Goal: Task Accomplishment & Management: Manage account settings

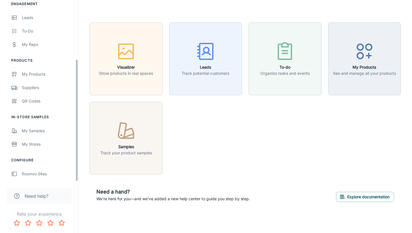
scroll to position [87, 0]
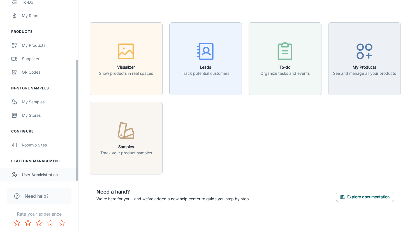
click at [45, 175] on div "User Administration" at bounding box center [47, 175] width 51 height 6
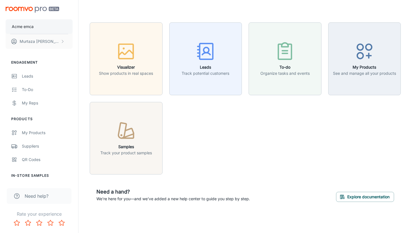
click at [37, 29] on button "Acme emca" at bounding box center [39, 26] width 67 height 15
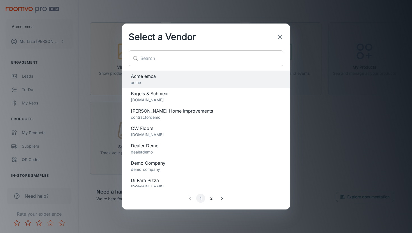
click at [153, 64] on input "text" at bounding box center [211, 58] width 143 height 16
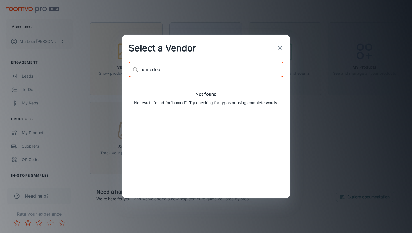
type input "homedepo"
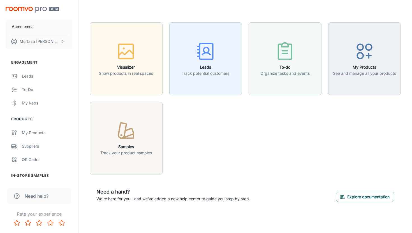
click at [193, 133] on div "Visualizer Show products in real spaces Leads Track potential customers To-do O…" at bounding box center [242, 95] width 318 height 159
click at [57, 28] on button "Acme emca" at bounding box center [39, 26] width 67 height 15
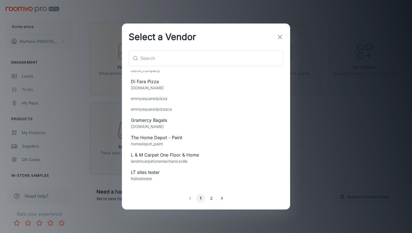
scroll to position [94, 0]
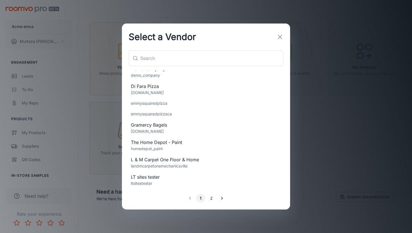
click at [178, 148] on p "homedepot_paint" at bounding box center [206, 149] width 150 height 6
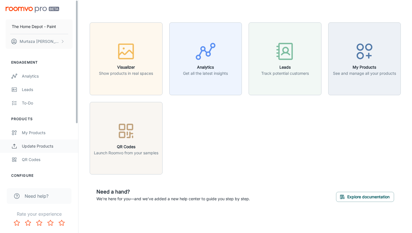
scroll to position [85, 0]
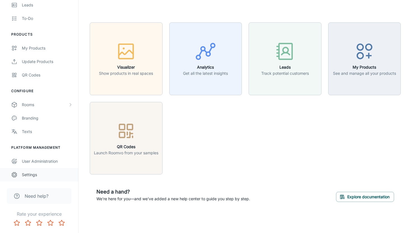
click at [31, 173] on div "Settings" at bounding box center [47, 175] width 51 height 6
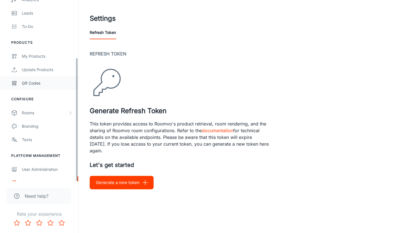
scroll to position [85, 0]
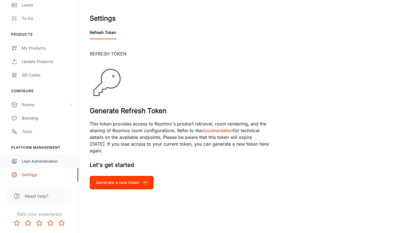
click at [43, 161] on div "User Administration" at bounding box center [47, 161] width 51 height 6
